Goal: Transaction & Acquisition: Purchase product/service

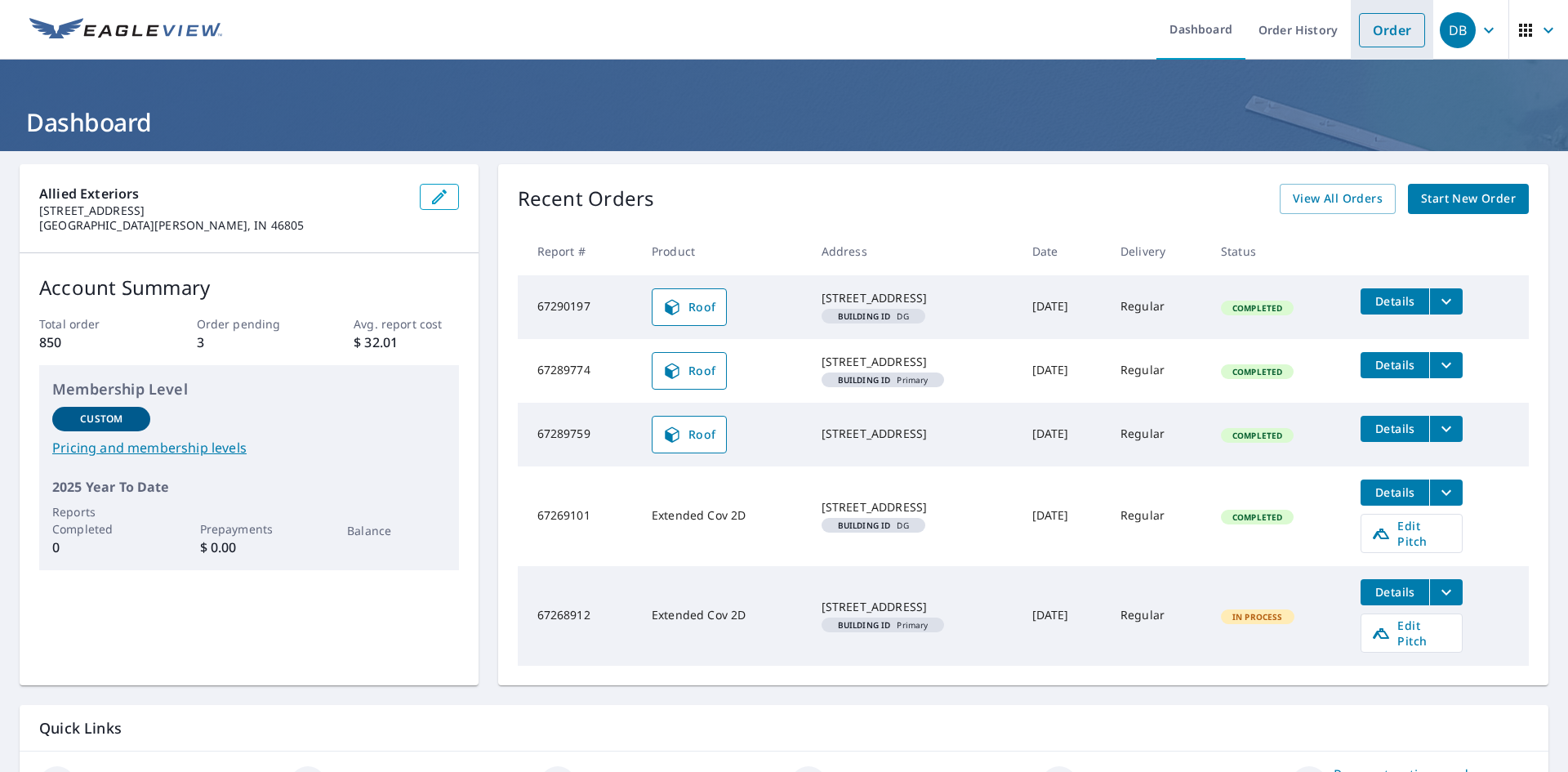
click at [1396, 39] on link "Order" at bounding box center [1392, 30] width 67 height 34
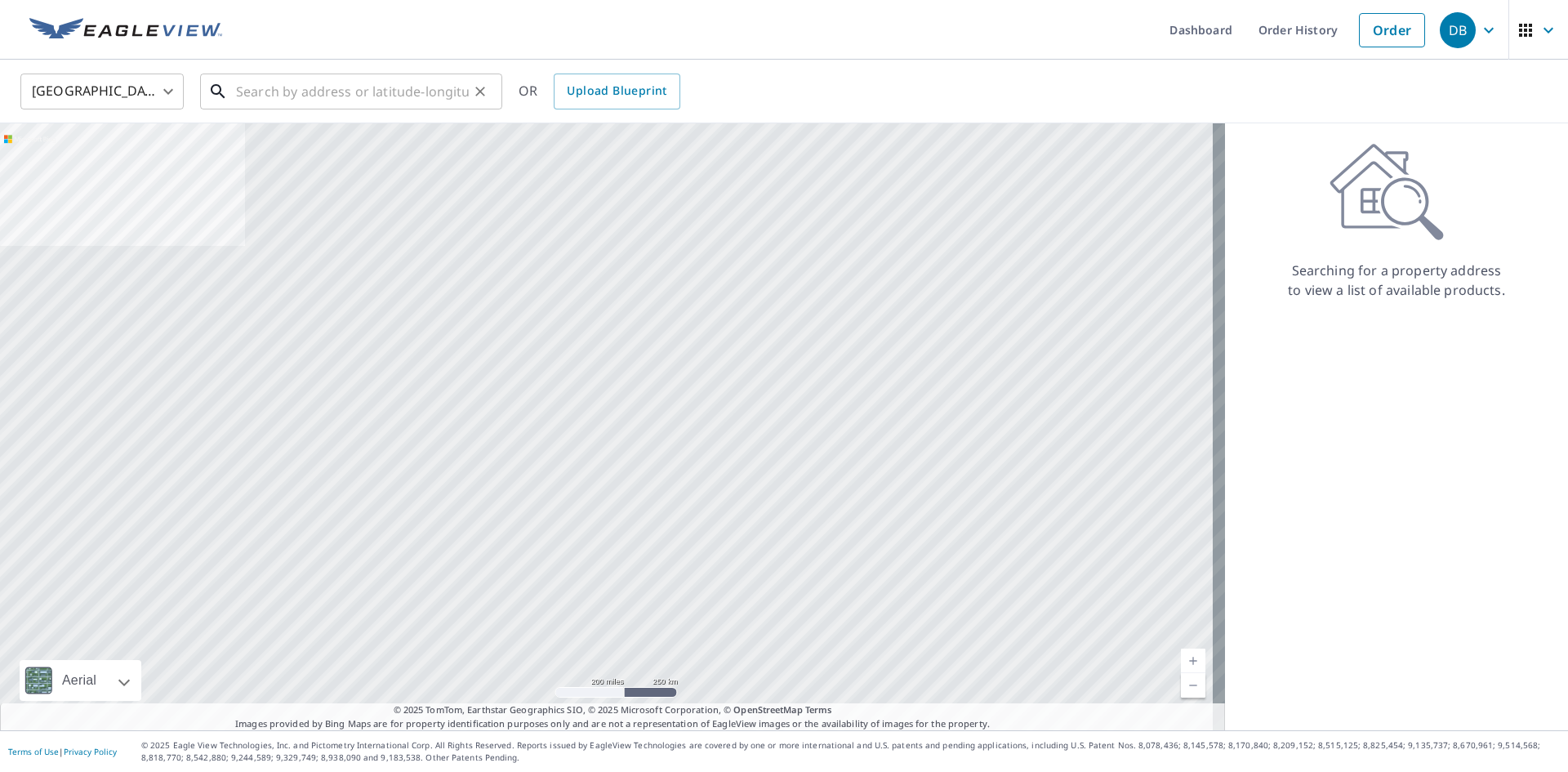
click at [311, 92] on input "text" at bounding box center [352, 91] width 233 height 45
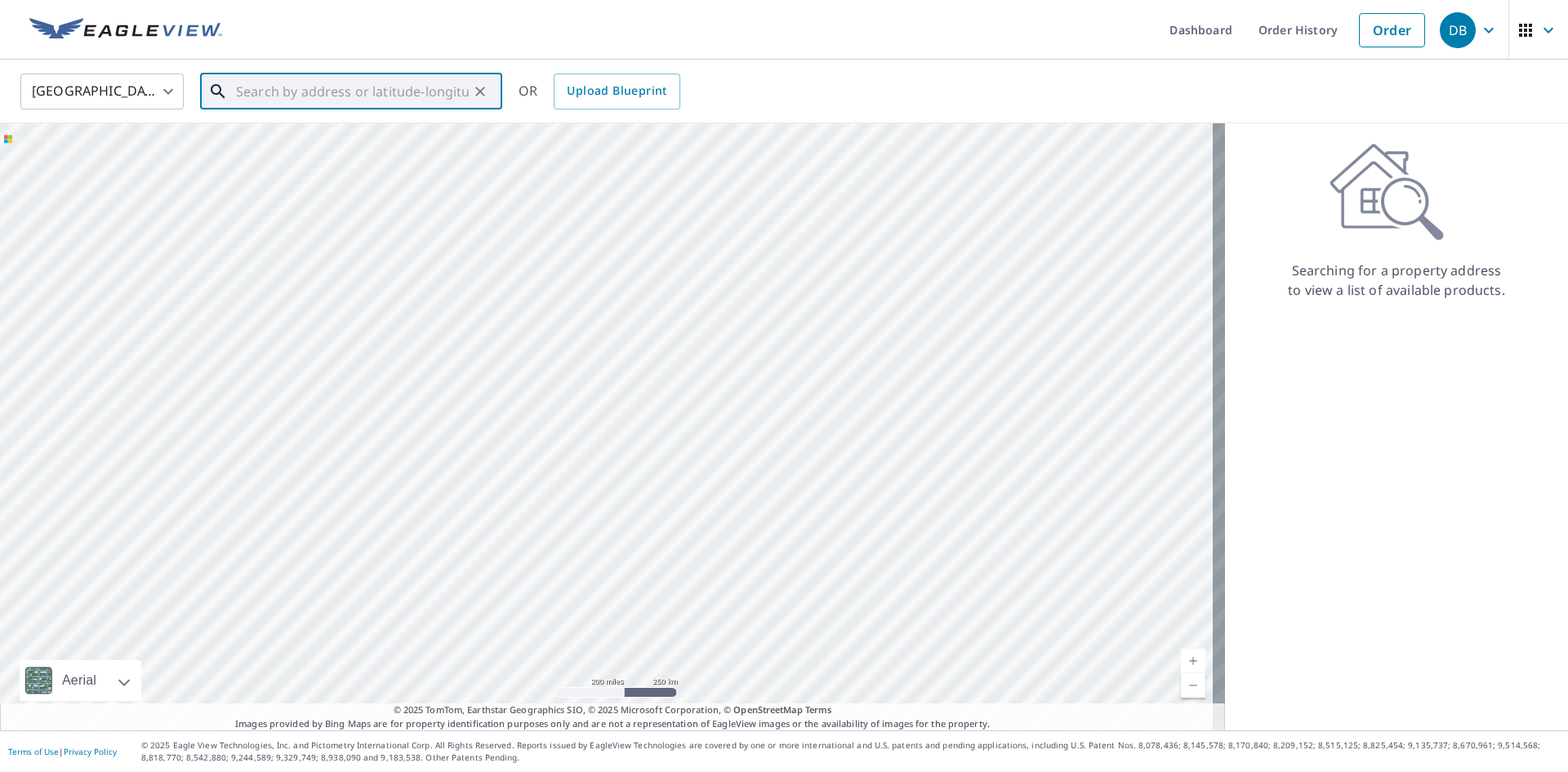
paste input "1832 South Woodfield Trail"
click at [391, 162] on p "[GEOGRAPHIC_DATA], IN 46580" at bounding box center [361, 157] width 257 height 17
type input "[STREET_ADDRESS]"
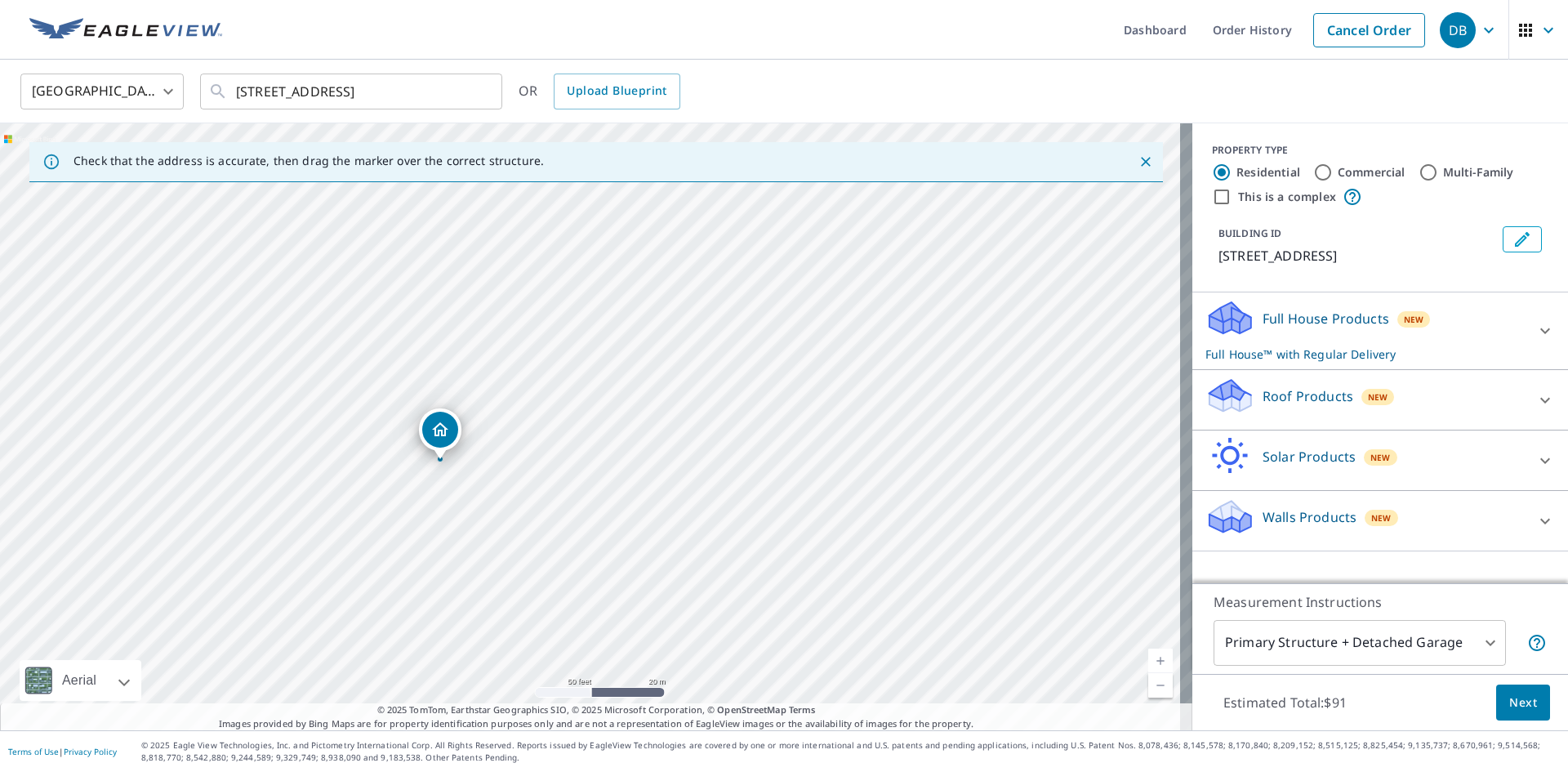
click at [541, 399] on div "[STREET_ADDRESS]" at bounding box center [596, 426] width 1192 height 607
click at [1494, 309] on div "Full House Products New Full House™ with Regular Delivery" at bounding box center [1365, 330] width 320 height 64
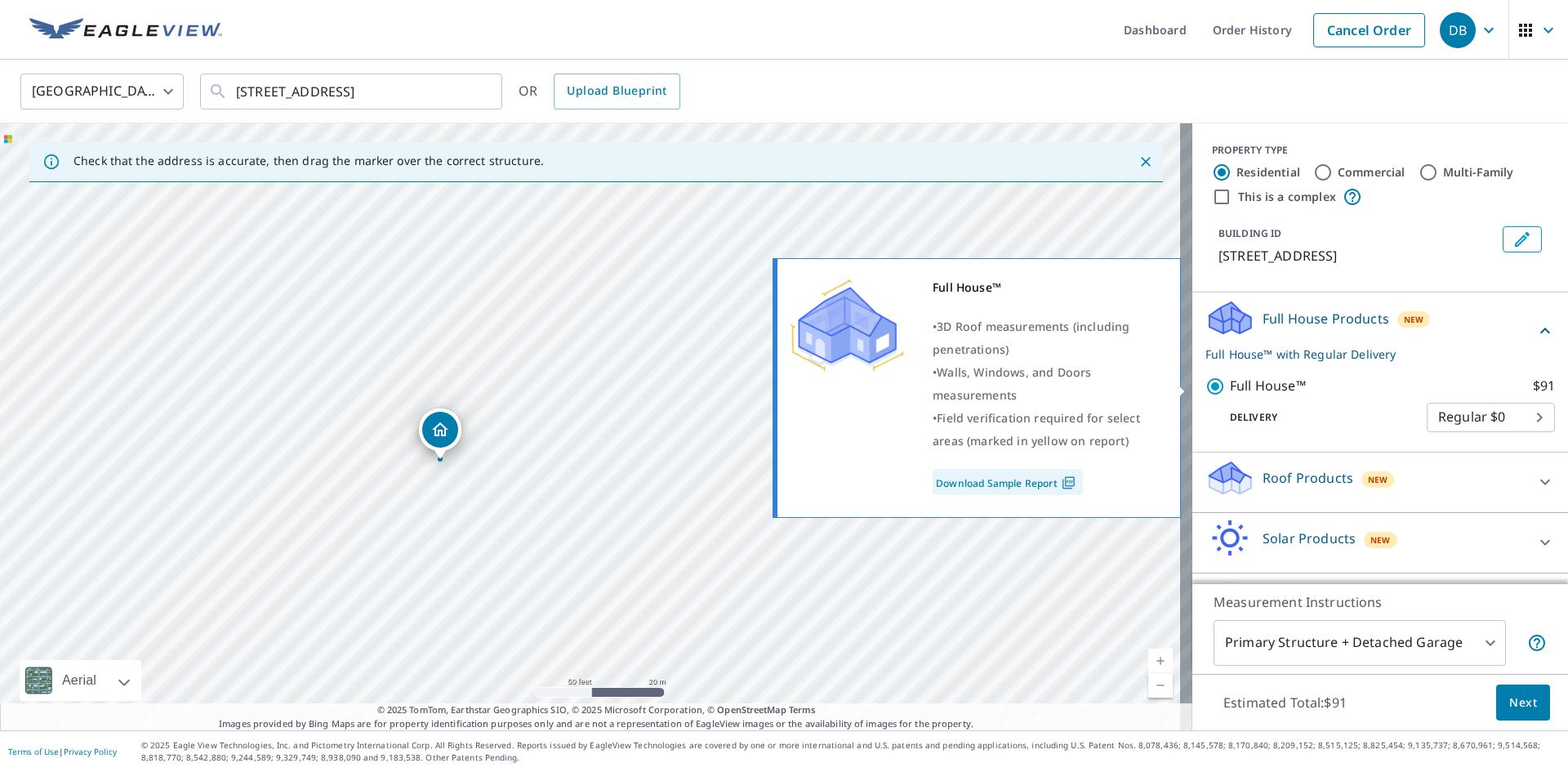
click at [1210, 386] on input "Full House™ $91" at bounding box center [1217, 386] width 25 height 19
checkbox input "false"
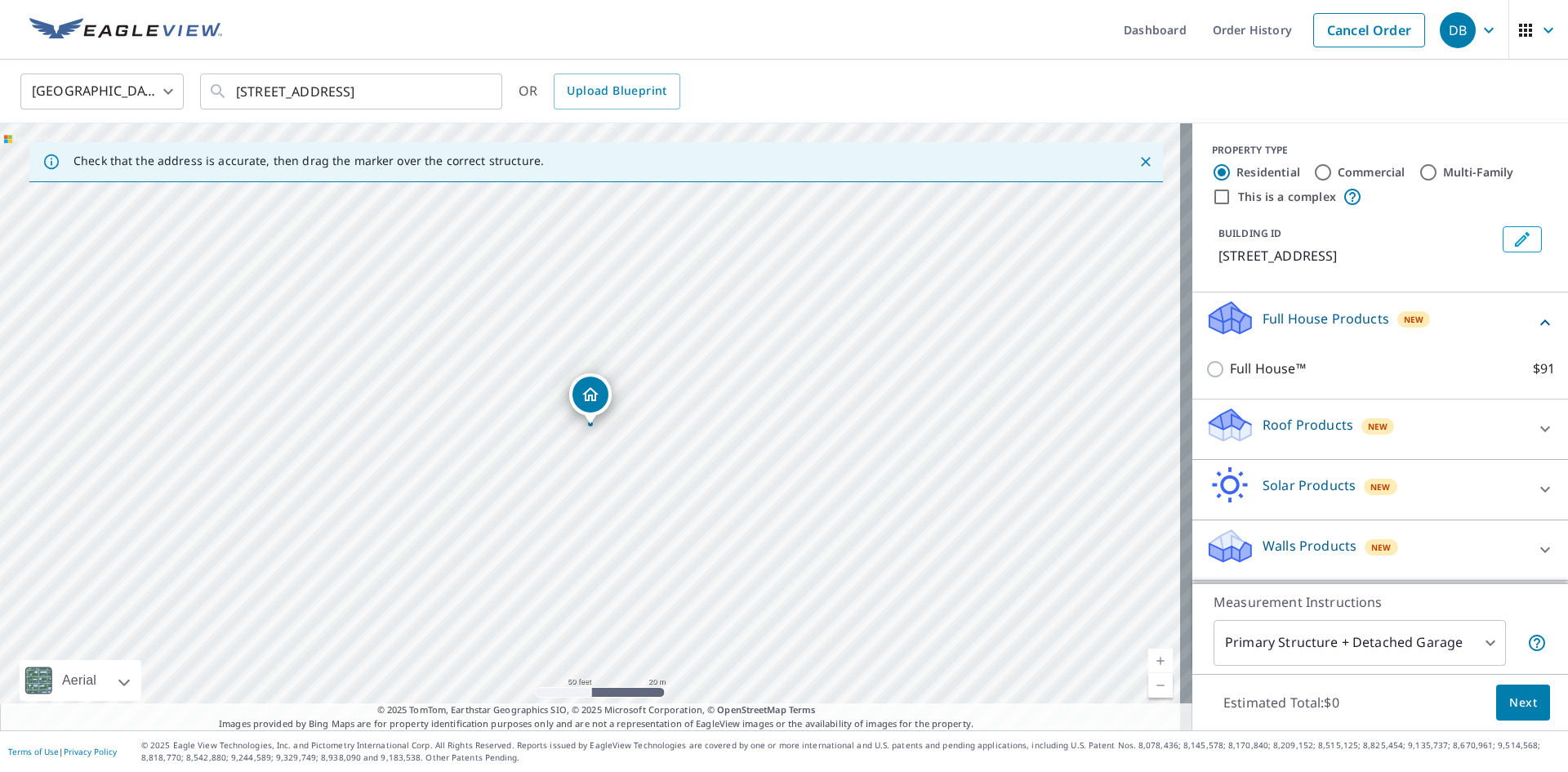
click at [1457, 420] on div "Roof Products New" at bounding box center [1365, 429] width 320 height 46
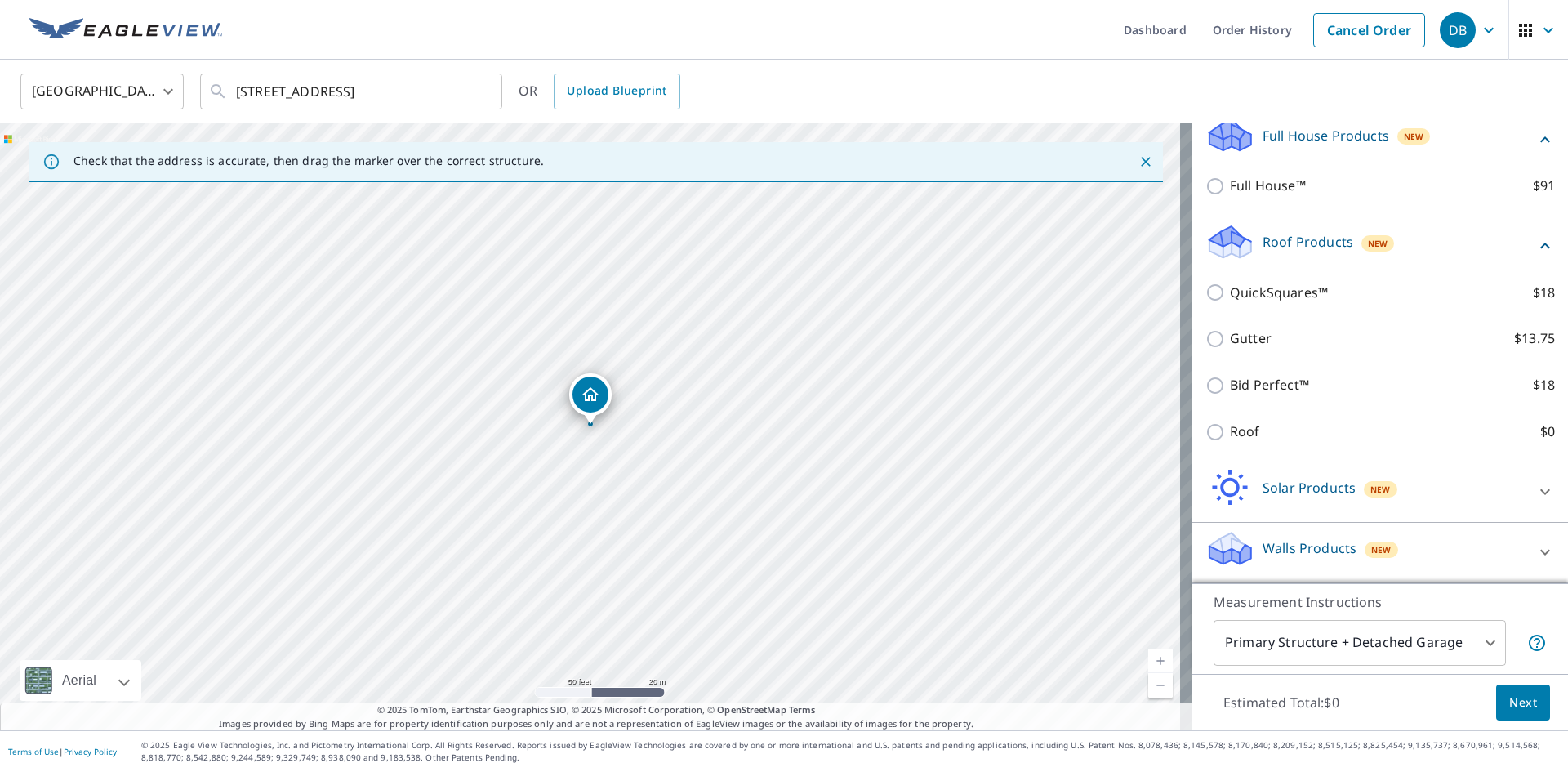
click at [1234, 436] on p "Roof" at bounding box center [1245, 432] width 30 height 20
click at [1230, 436] on input "Roof $0" at bounding box center [1217, 432] width 25 height 19
checkbox input "true"
type input "3"
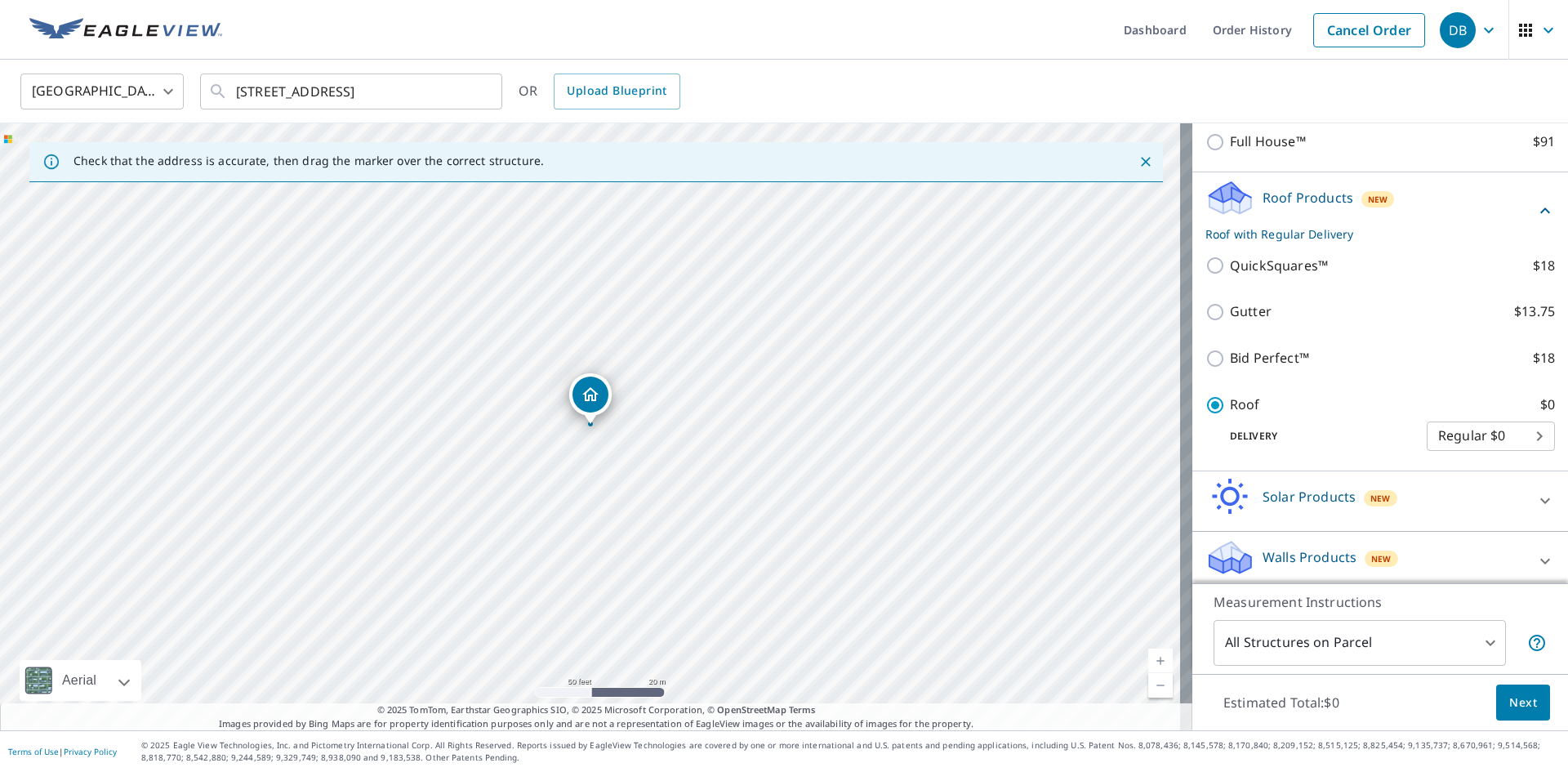
scroll to position [139, 0]
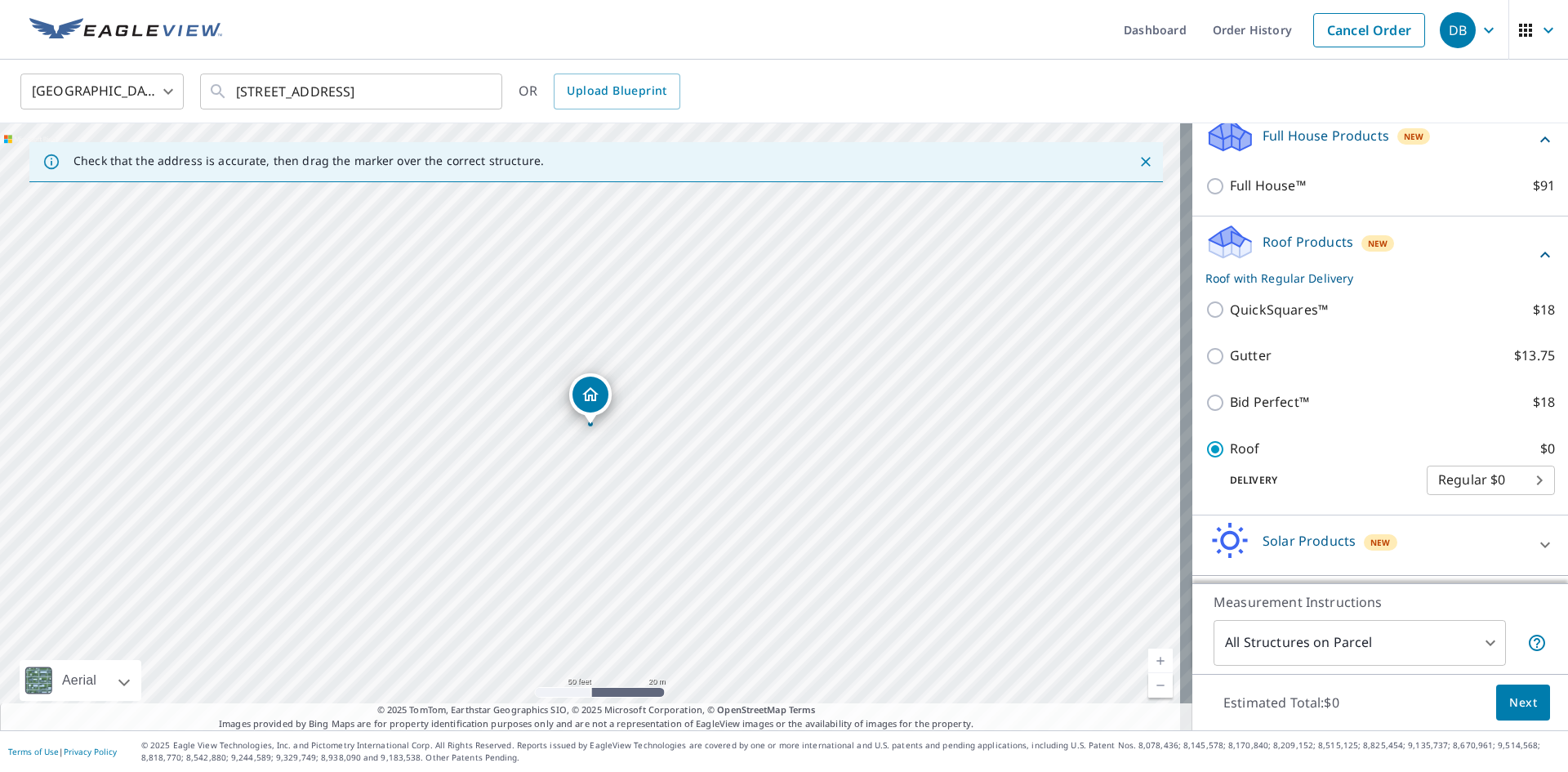
click at [1522, 700] on span "Next" at bounding box center [1523, 703] width 28 height 20
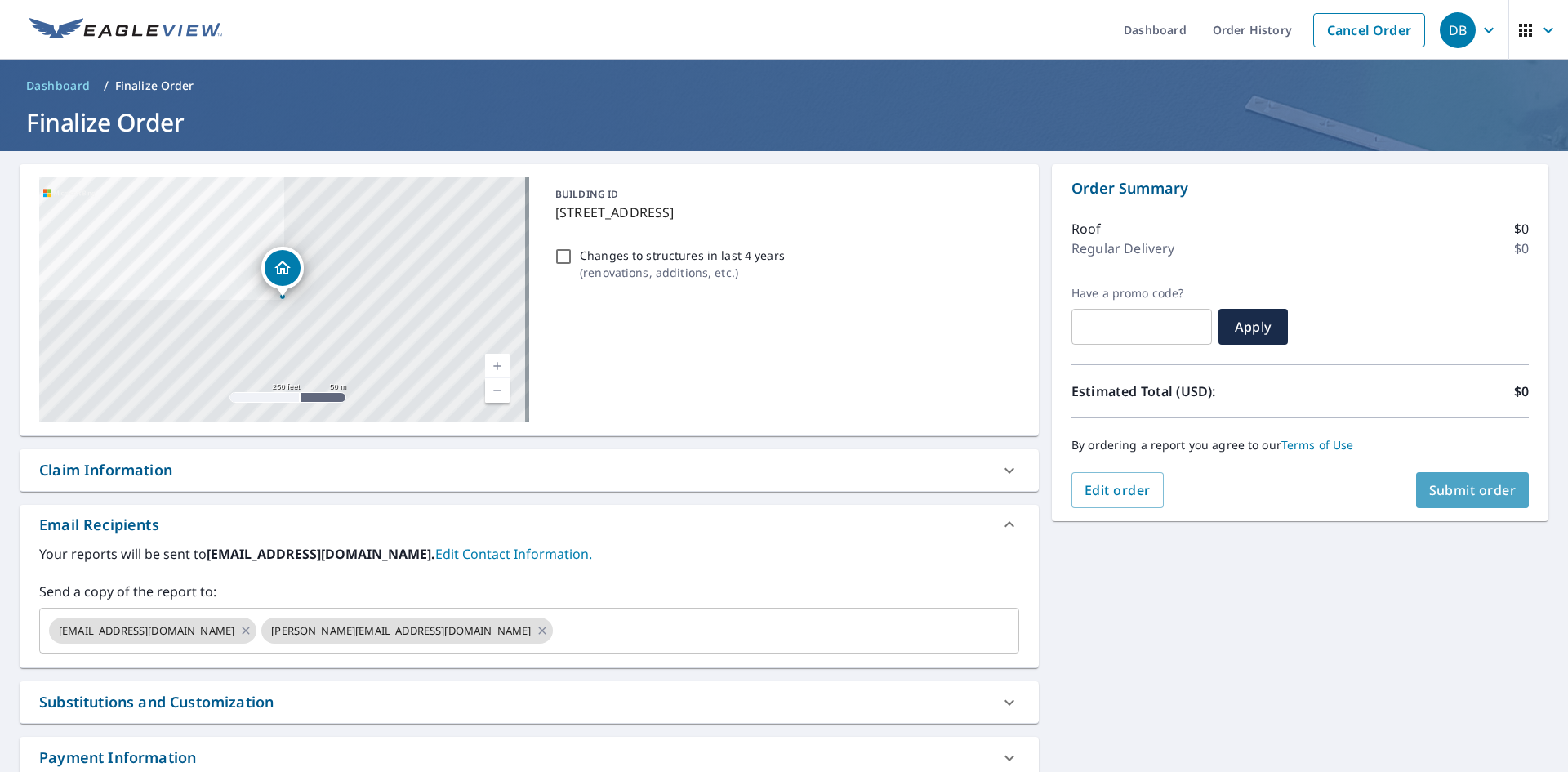
click at [1436, 506] on button "Submit order" at bounding box center [1473, 490] width 114 height 36
checkbox input "true"
